Goal: Use online tool/utility: Utilize a website feature to perform a specific function

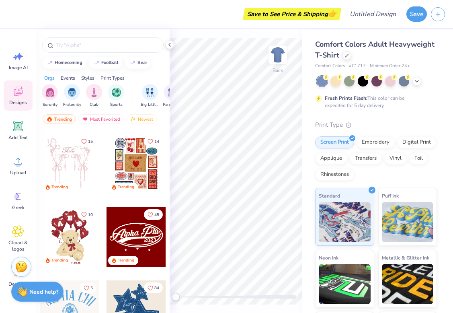
scroll to position [227, 0]
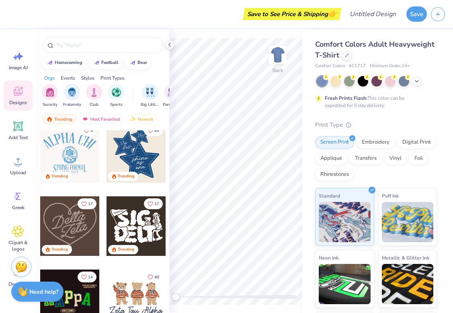
click at [132, 147] on div at bounding box center [137, 153] width 60 height 60
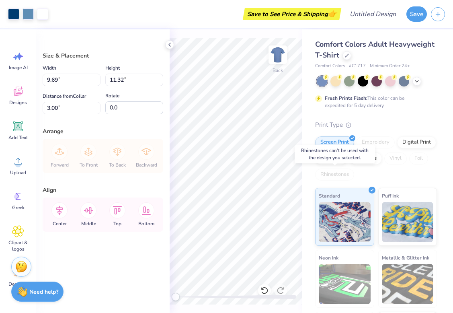
click at [349, 176] on div "Rhinestones" at bounding box center [334, 175] width 39 height 12
click at [16, 96] on icon at bounding box center [18, 91] width 12 height 12
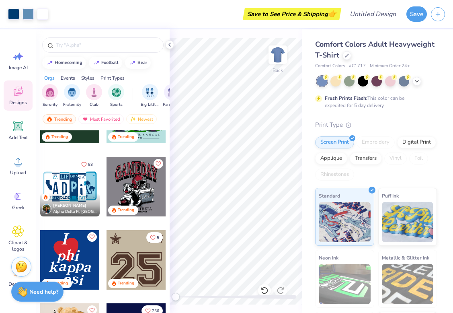
scroll to position [804, 0]
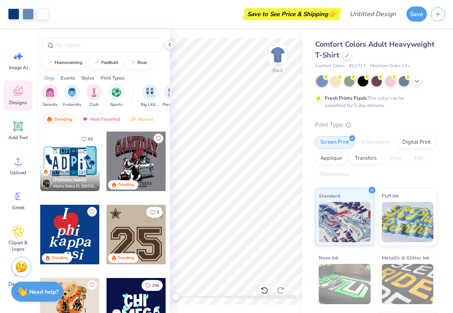
click at [135, 232] on div at bounding box center [137, 235] width 60 height 60
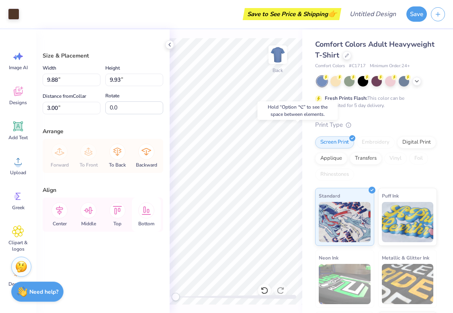
type input "9.69"
type input "11.32"
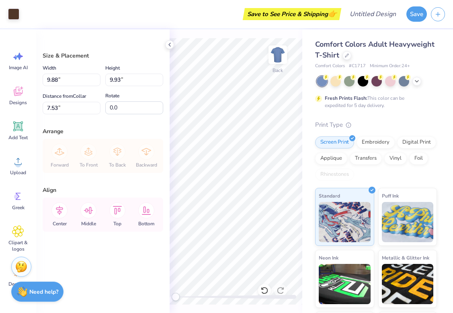
type input "3.00"
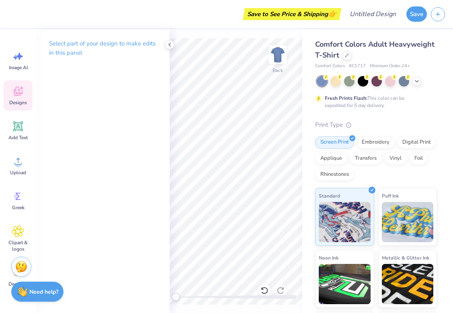
click at [20, 96] on icon at bounding box center [18, 91] width 12 height 12
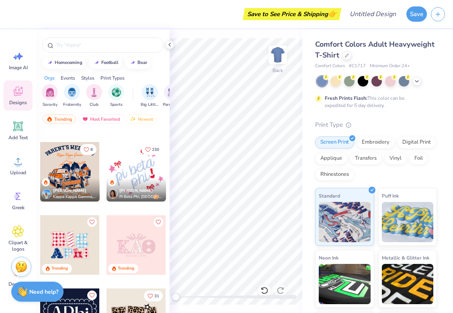
scroll to position [2515, 0]
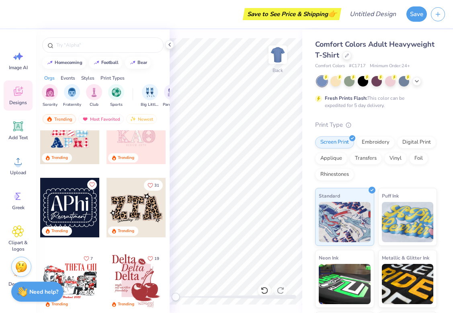
click at [136, 209] on div at bounding box center [77, 208] width 179 height 60
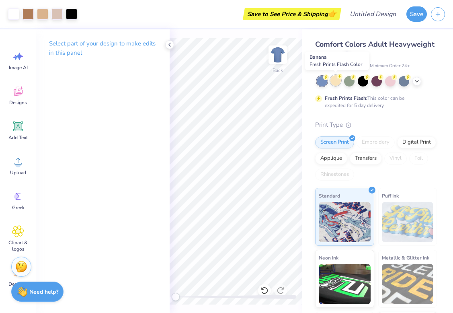
click at [337, 83] on div at bounding box center [336, 80] width 10 height 10
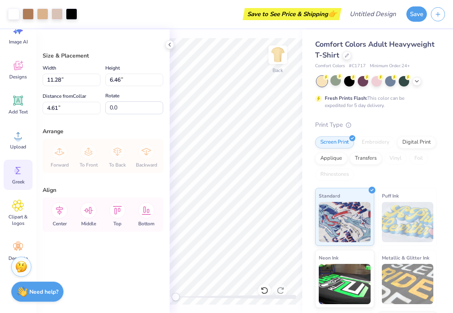
scroll to position [27, 0]
click at [26, 102] on div "Add Text" at bounding box center [18, 104] width 29 height 30
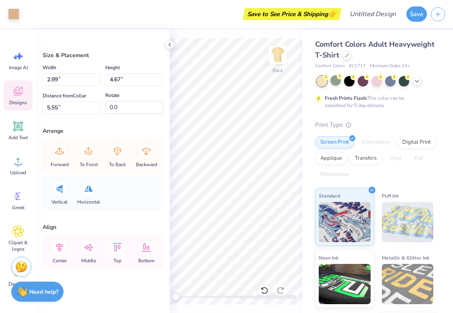
scroll to position [0, 0]
click at [19, 97] on icon at bounding box center [18, 91] width 12 height 12
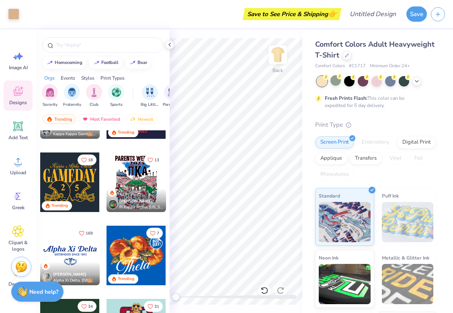
scroll to position [551, 0]
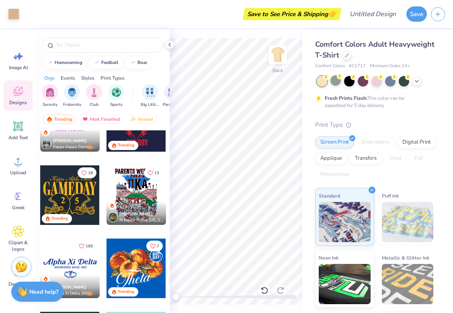
click at [132, 189] on div at bounding box center [137, 195] width 60 height 60
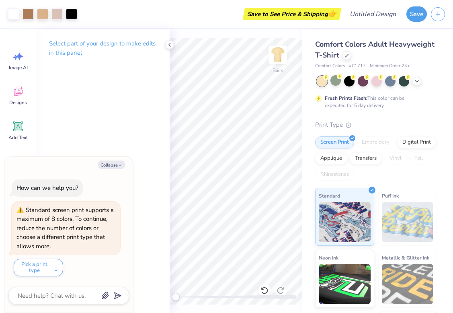
type textarea "x"
